Goal: Task Accomplishment & Management: Manage account settings

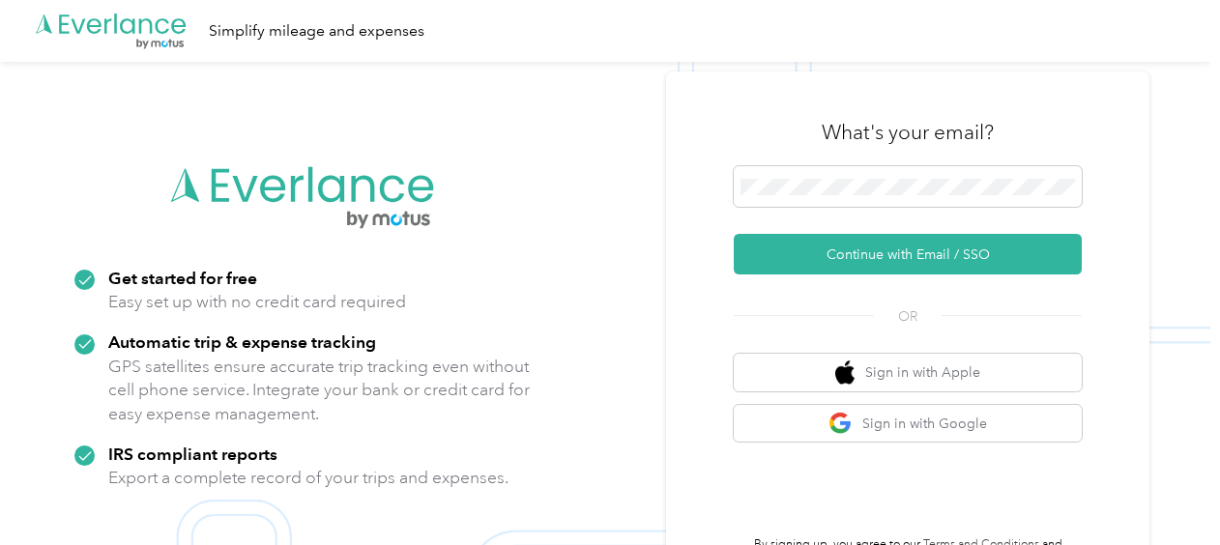
scroll to position [62, 0]
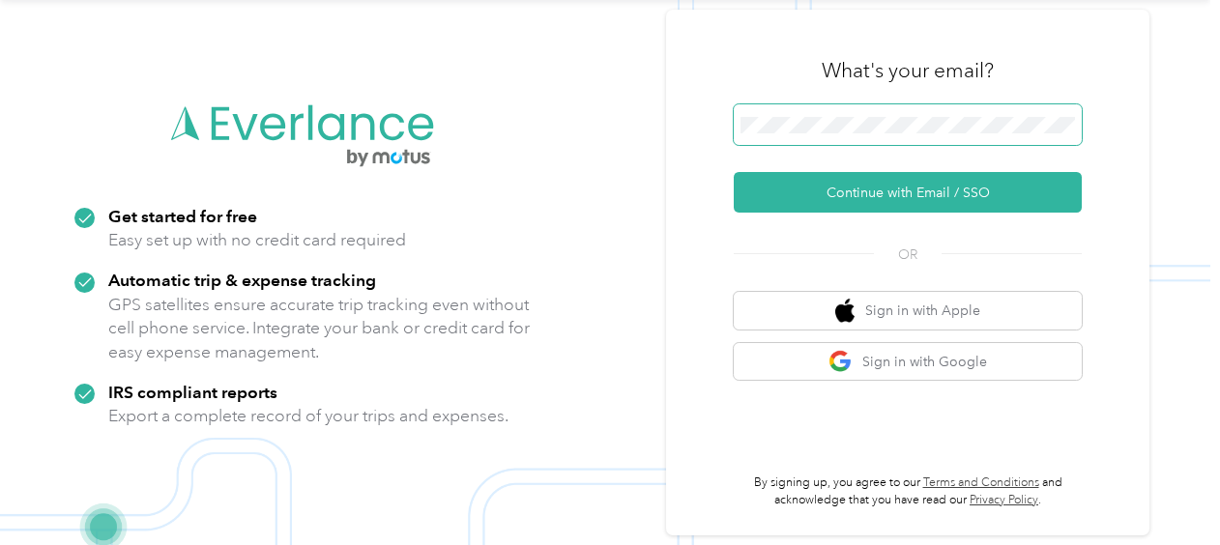
click at [860, 136] on span at bounding box center [908, 124] width 348 height 41
click at [816, 135] on span at bounding box center [908, 124] width 348 height 41
click at [734, 172] on button "Continue with Email / SSO" at bounding box center [908, 192] width 348 height 41
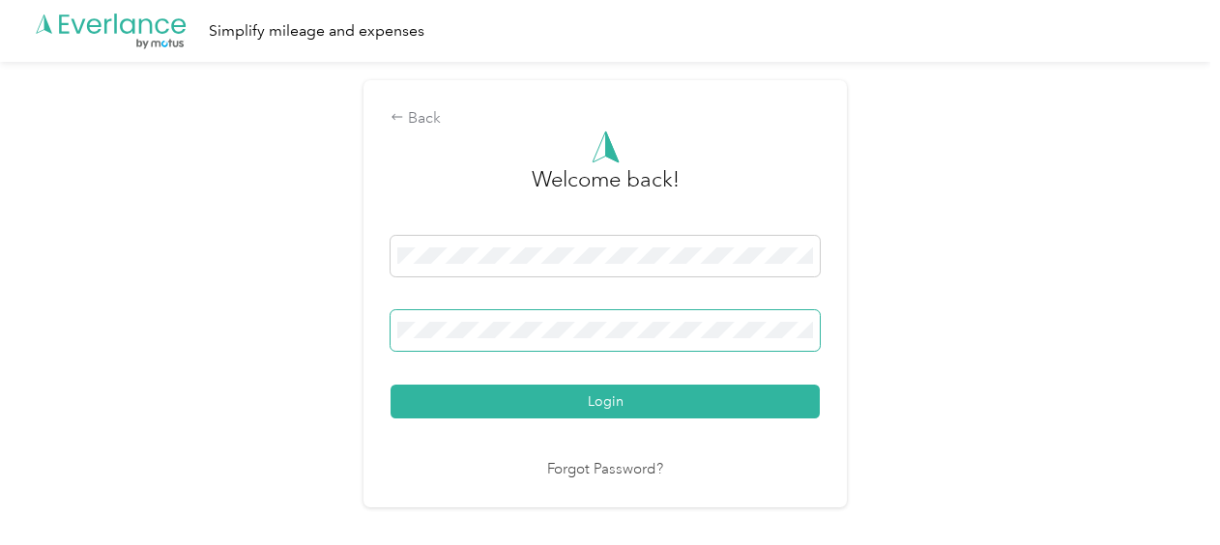
click at [391, 385] on button "Login" at bounding box center [605, 402] width 429 height 34
